Goal: Task Accomplishment & Management: Manage account settings

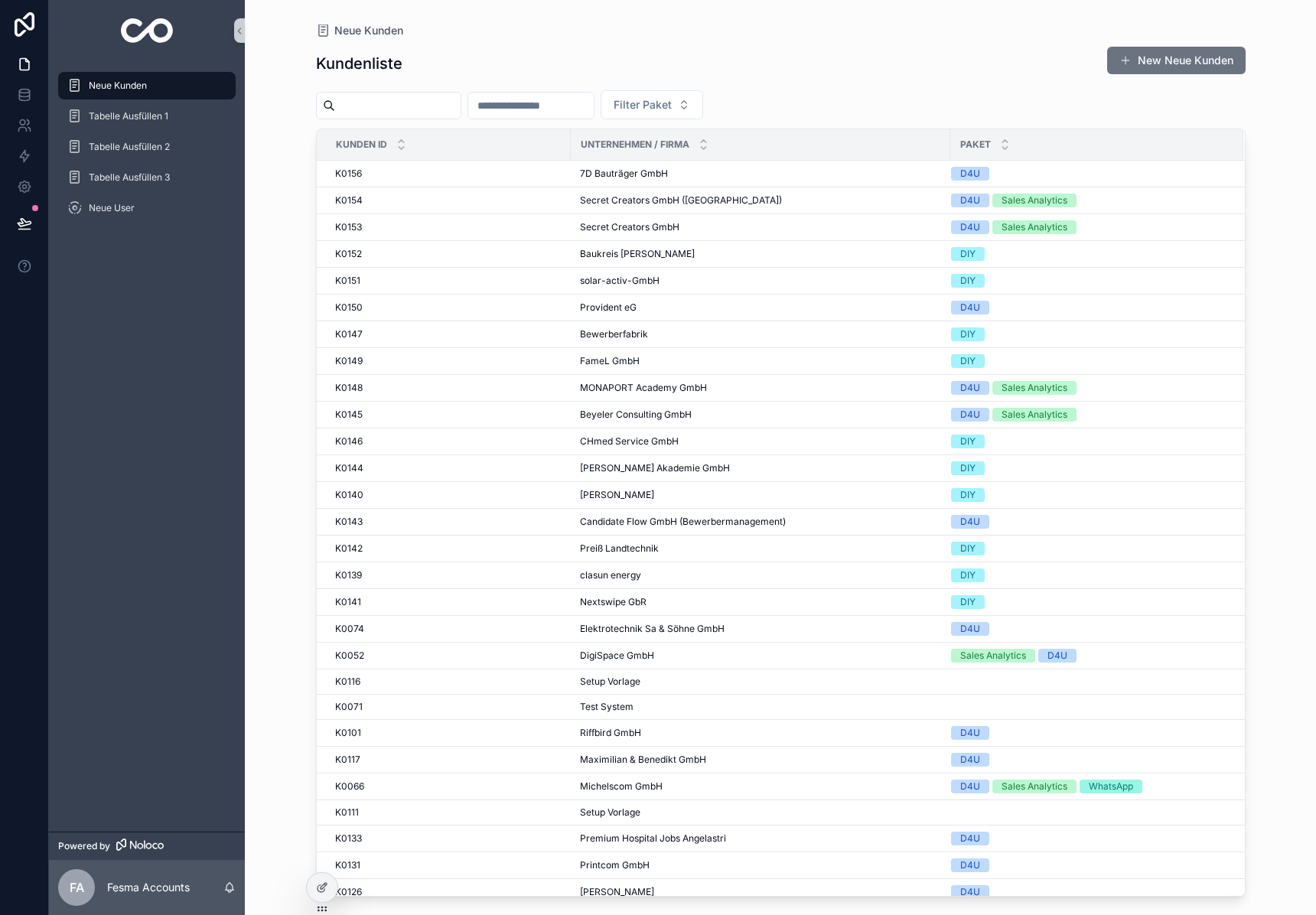
click at [405, 105] on input "scrollable content" at bounding box center [397, 106] width 125 height 22
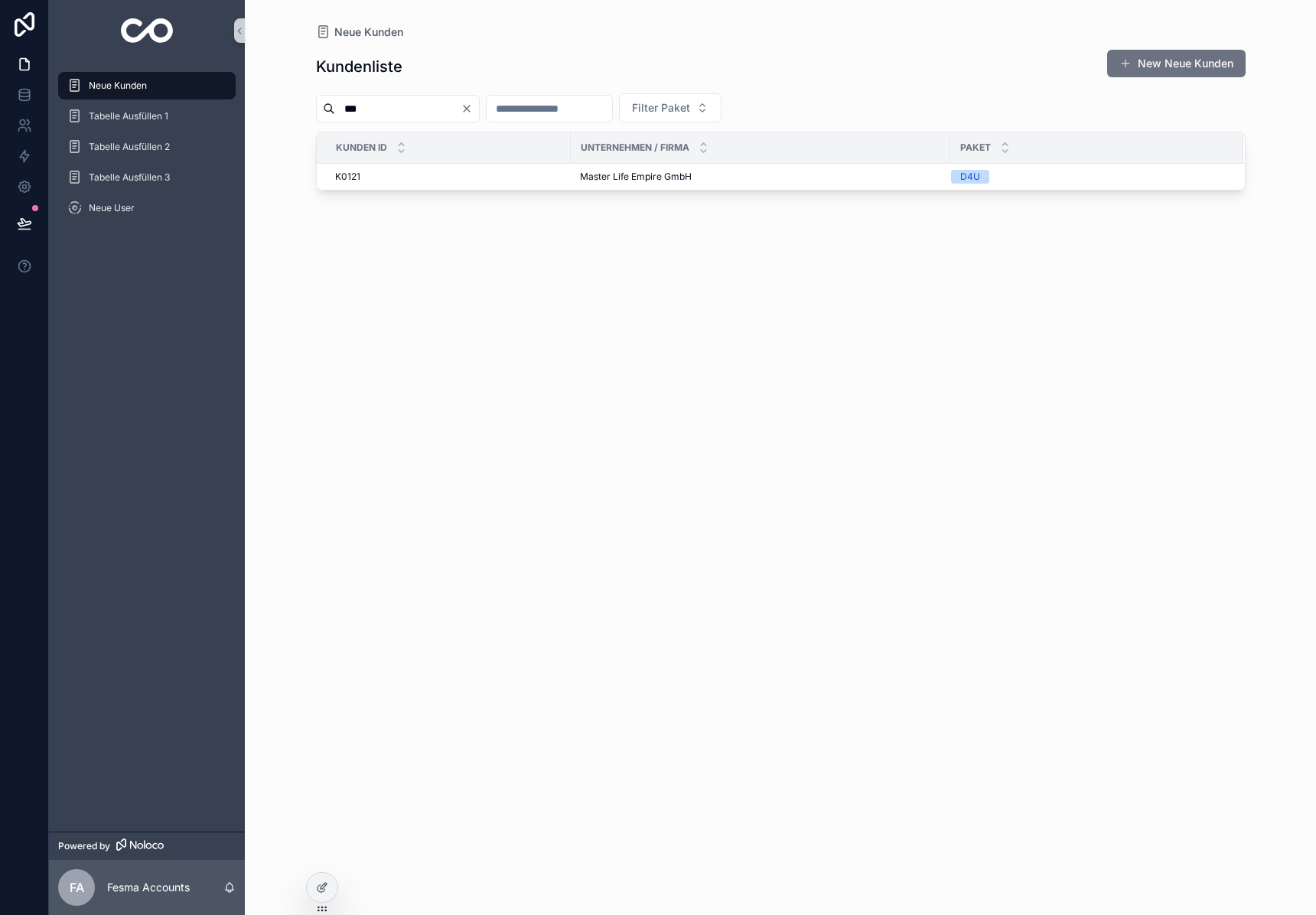
type input "***"
drag, startPoint x: 1314, startPoint y: 672, endPoint x: 649, endPoint y: 188, distance: 822.5
click at [649, 188] on div "Kunden ID Unternehmen / Firma Paket K0121 K0121 Master Life Empire GmbH Master …" at bounding box center [781, 161] width 930 height 59
click at [653, 173] on span "Master Life Empire GmbH" at bounding box center [636, 176] width 112 height 12
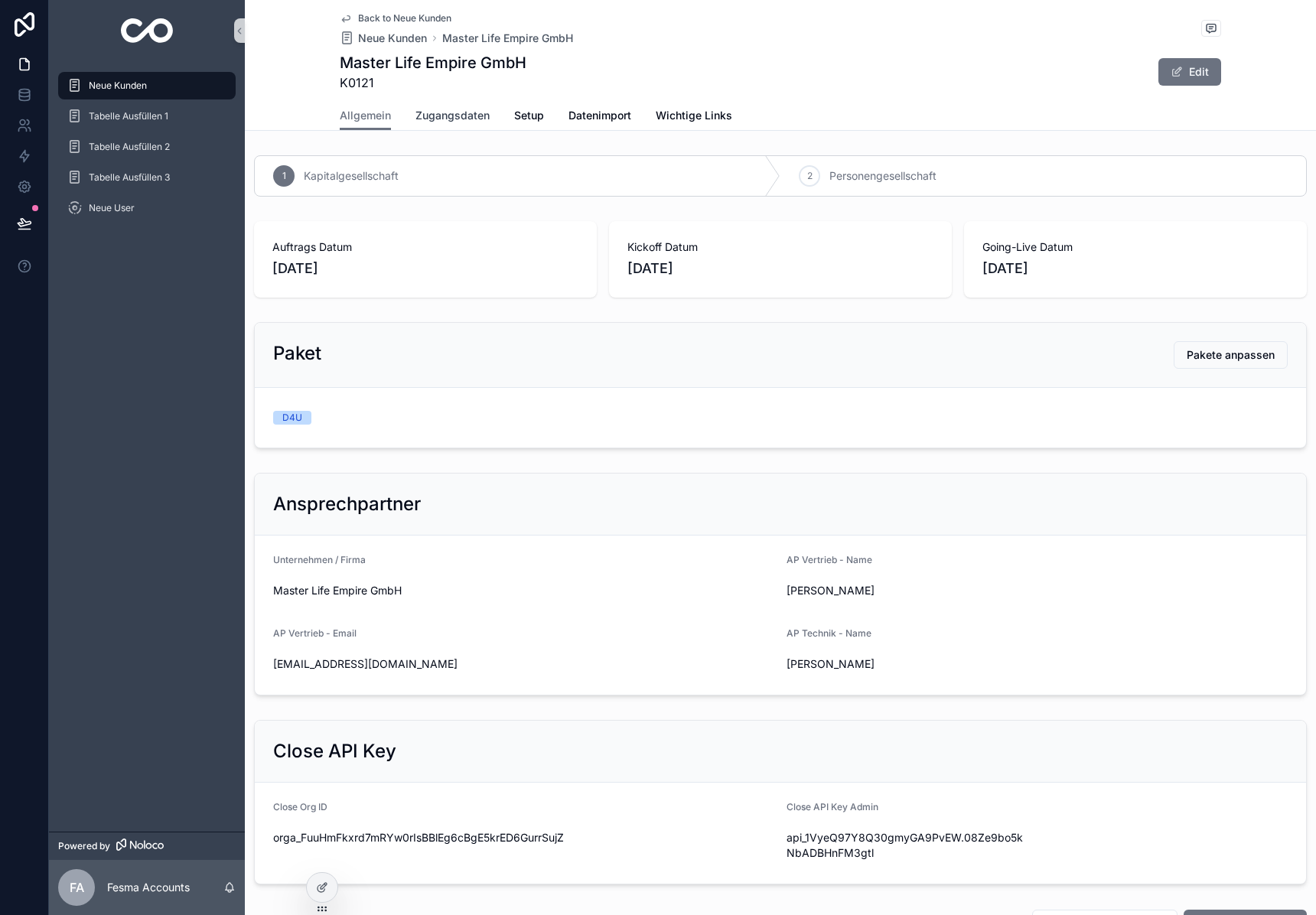
click at [446, 119] on span "Zugangsdaten" at bounding box center [452, 116] width 74 height 16
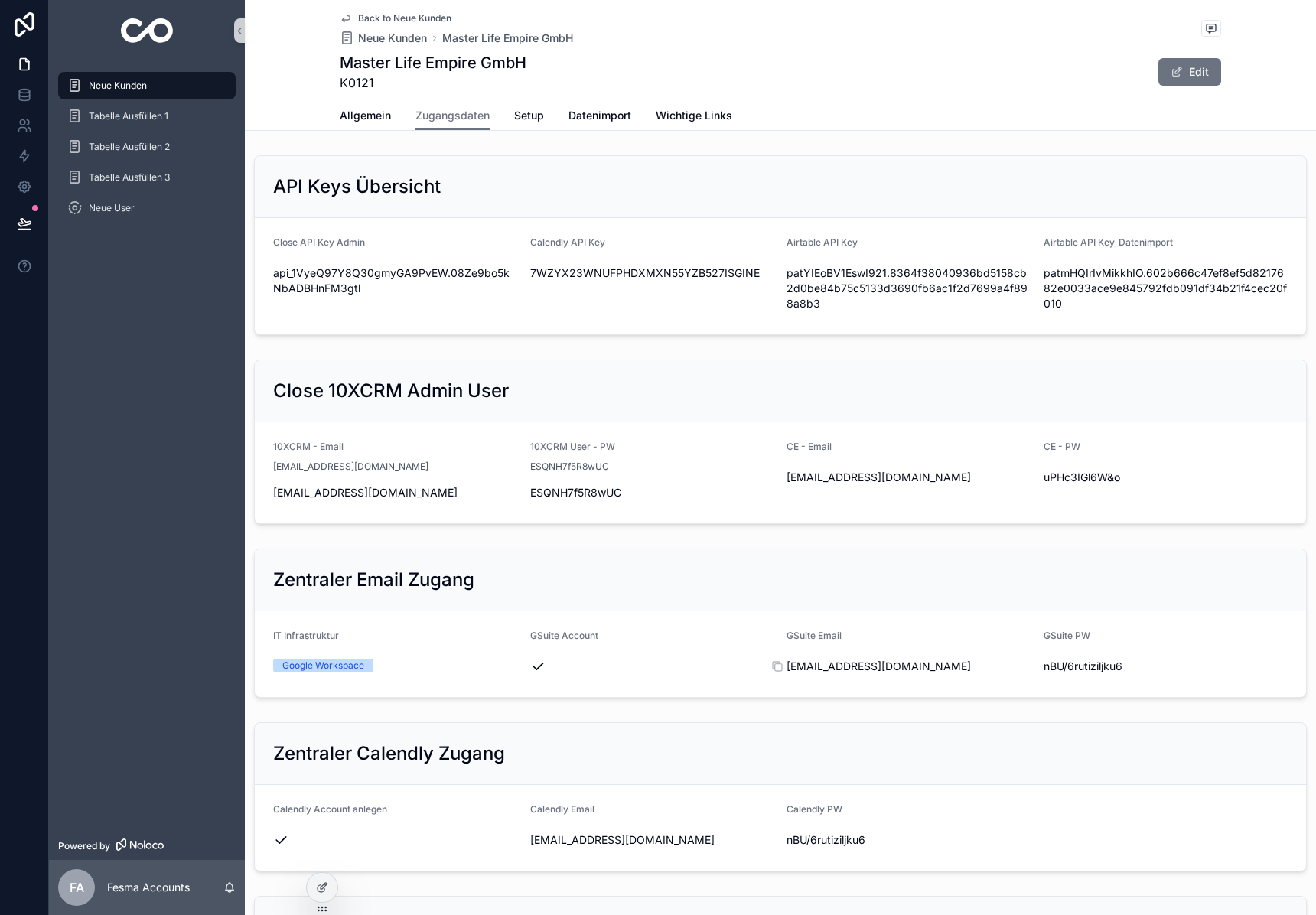
click at [858, 665] on span "[EMAIL_ADDRESS][DOMAIN_NAME]" at bounding box center [909, 666] width 245 height 16
copy div "[EMAIL_ADDRESS][DOMAIN_NAME]"
click at [1076, 662] on span "nBU/6rutiziljku6" at bounding box center [1166, 666] width 245 height 16
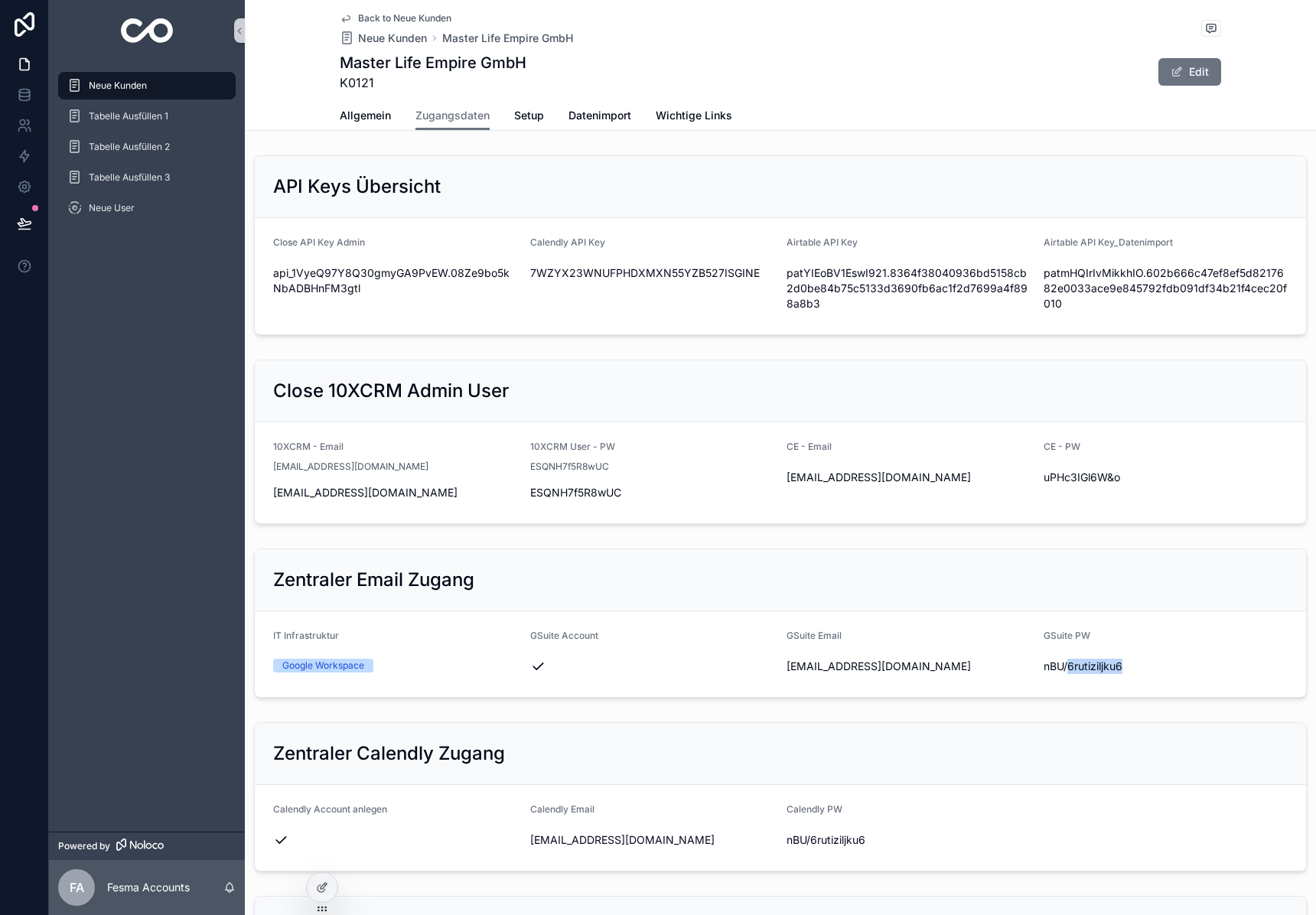
click at [1076, 662] on span "nBU/6rutiziljku6" at bounding box center [1166, 666] width 245 height 16
copy div "nBU/6rutiziljku6"
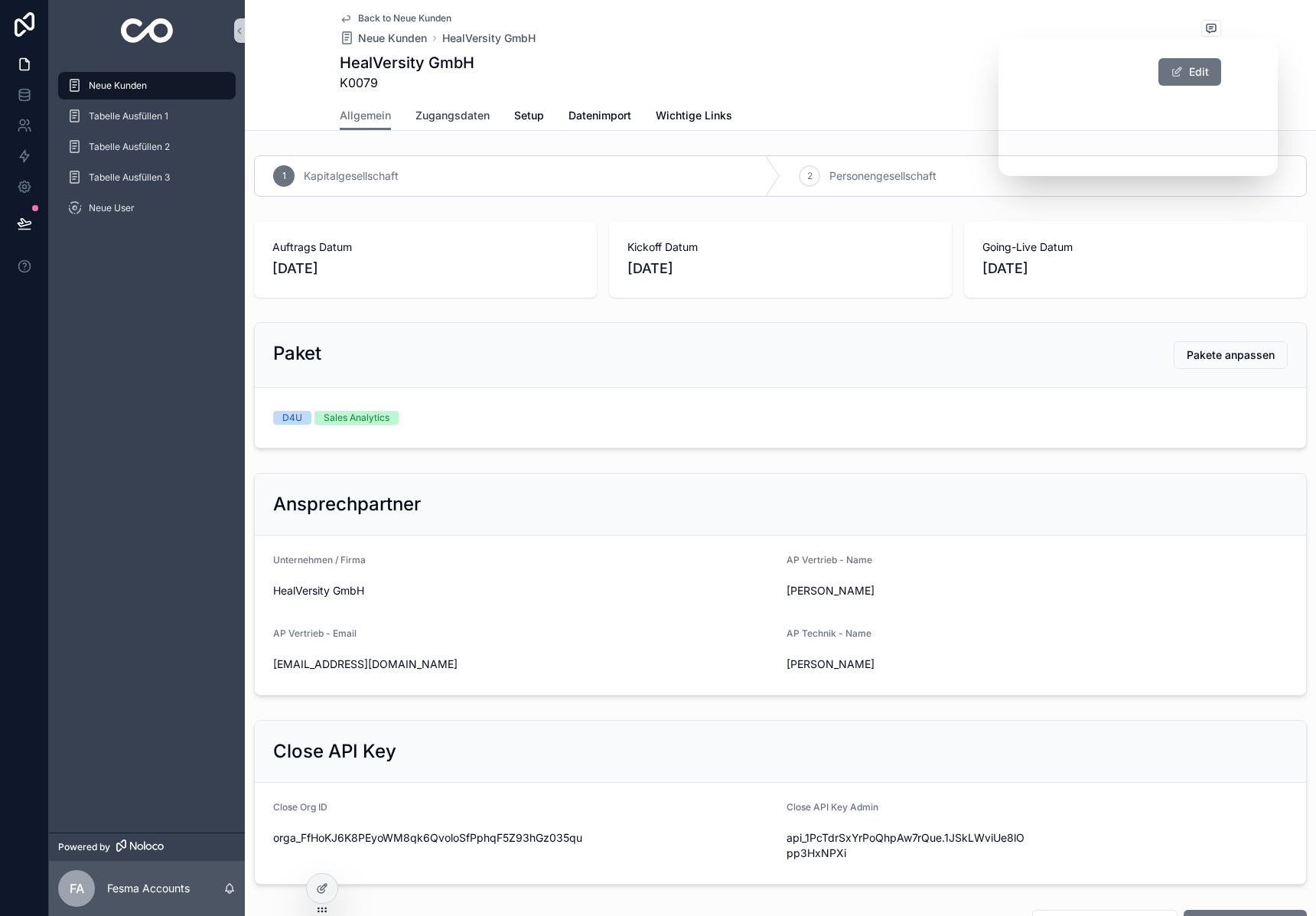
click at [438, 103] on link "Zugangsdaten" at bounding box center [452, 117] width 74 height 30
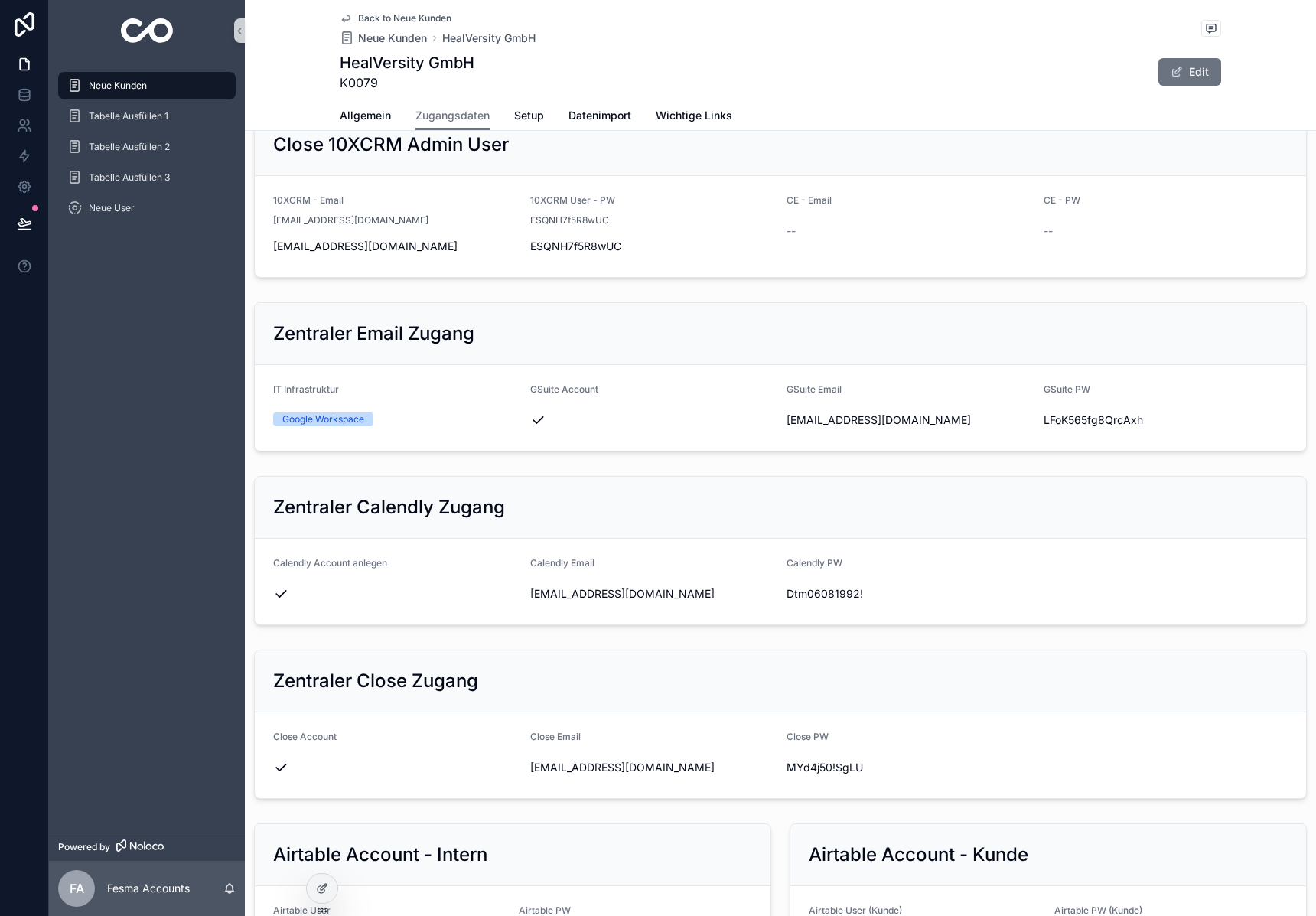
scroll to position [1706, 0]
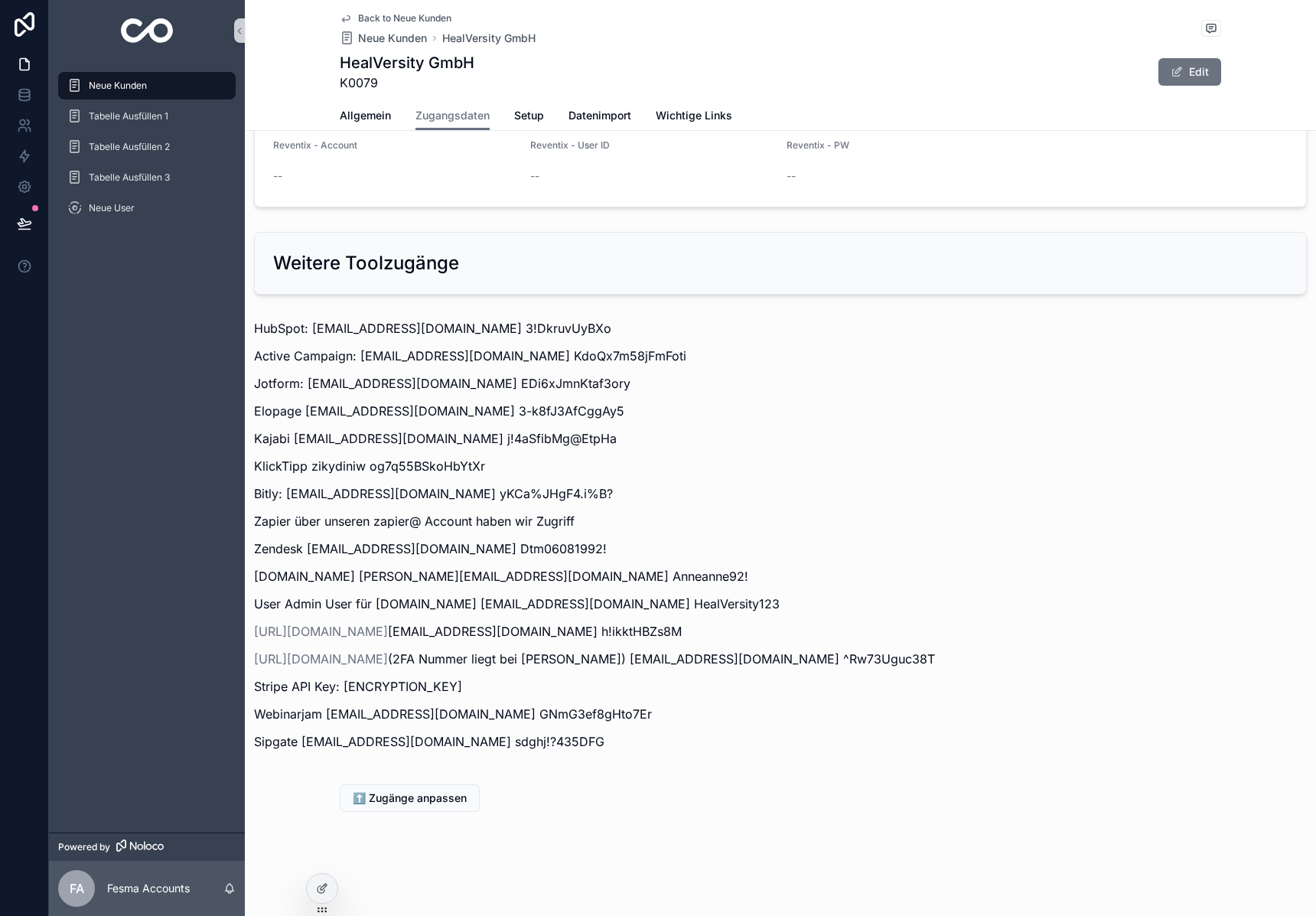
click at [993, 175] on div "--" at bounding box center [909, 176] width 245 height 16
